Goal: Task Accomplishment & Management: Manage account settings

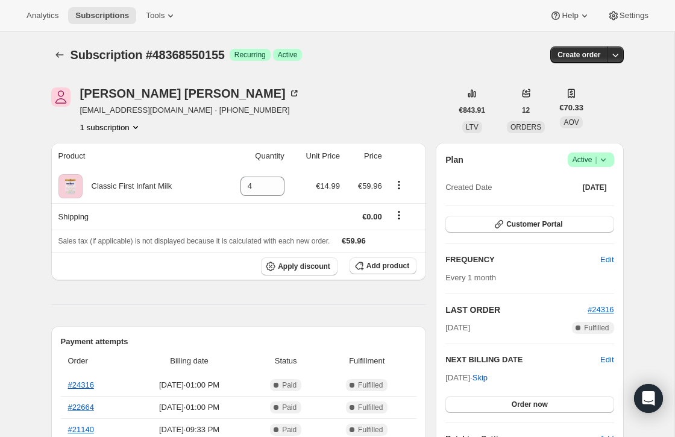
click at [607, 157] on icon at bounding box center [604, 160] width 12 height 12
click at [574, 206] on span "Cancel subscription" at bounding box center [588, 203] width 68 height 9
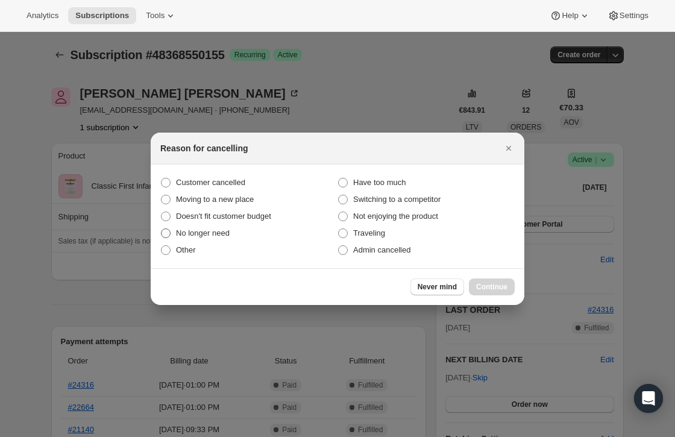
click at [198, 226] on label "No longer need" at bounding box center [248, 233] width 177 height 17
click at [162, 229] on input "No longer need" at bounding box center [161, 229] width 1 height 1
radio input "true"
click at [488, 280] on button "Continue" at bounding box center [492, 287] width 46 height 17
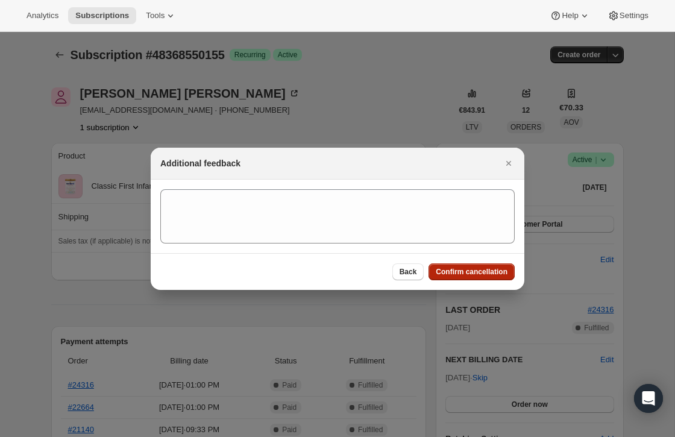
click at [464, 267] on span "Confirm cancellation" at bounding box center [472, 272] width 72 height 10
